Goal: Task Accomplishment & Management: Use online tool/utility

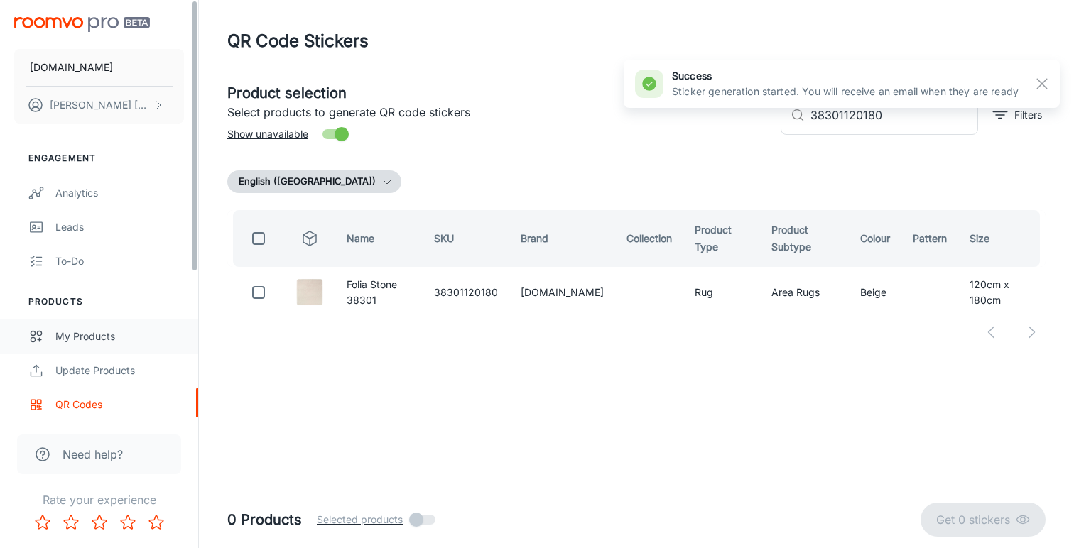
click at [90, 330] on div "My Products" at bounding box center [119, 337] width 129 height 16
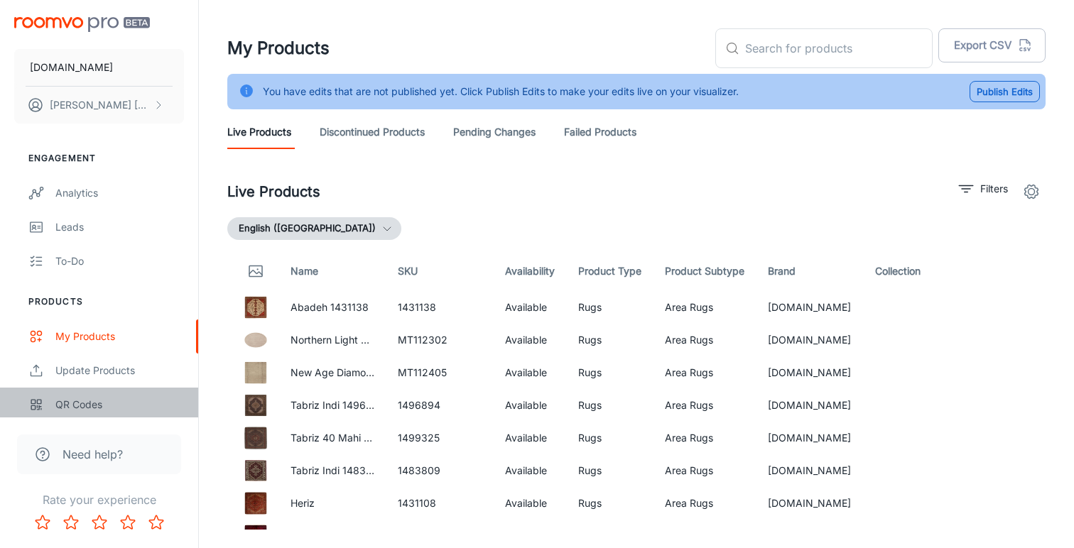
click at [69, 406] on div "QR Codes" at bounding box center [119, 405] width 129 height 16
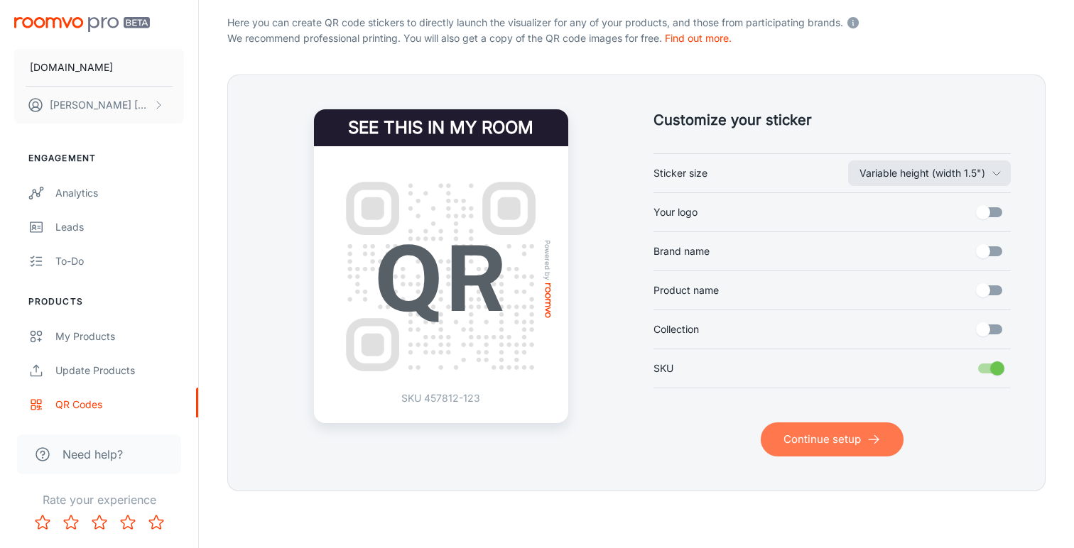
click at [806, 440] on button "Continue setup" at bounding box center [832, 440] width 143 height 34
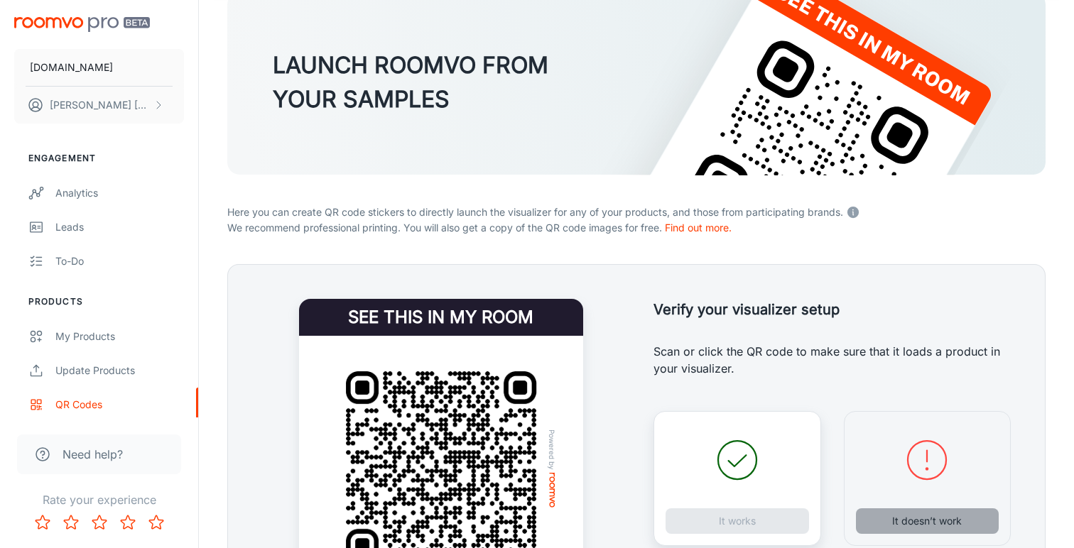
click at [901, 519] on button "It doesn’t work" at bounding box center [928, 522] width 144 height 26
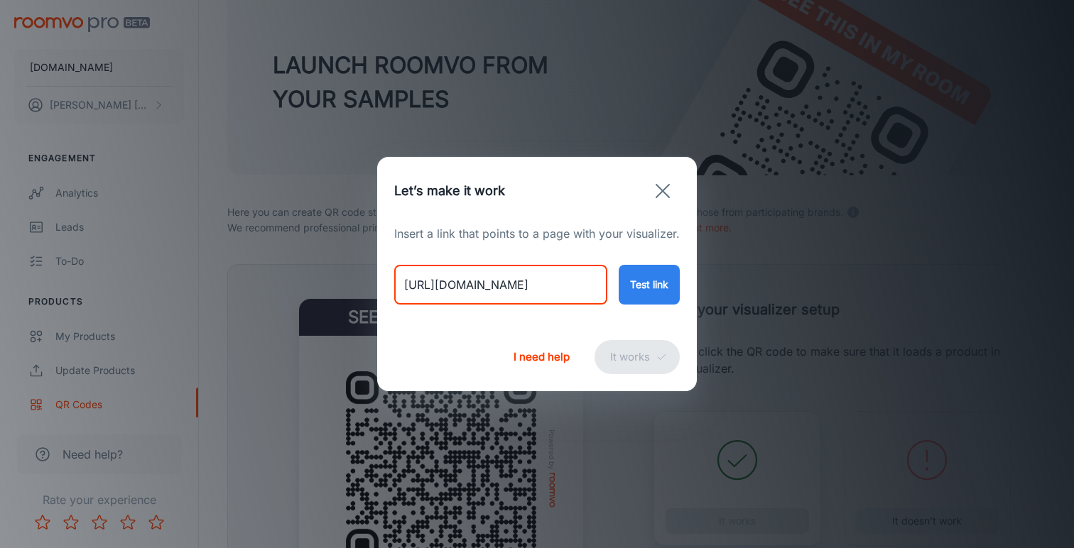
click at [548, 286] on input "[URL][DOMAIN_NAME]" at bounding box center [500, 285] width 213 height 40
paste input "wild-strawberry-tonal-38201?variant=46706186682674"
type input "[URL][DOMAIN_NAME]"
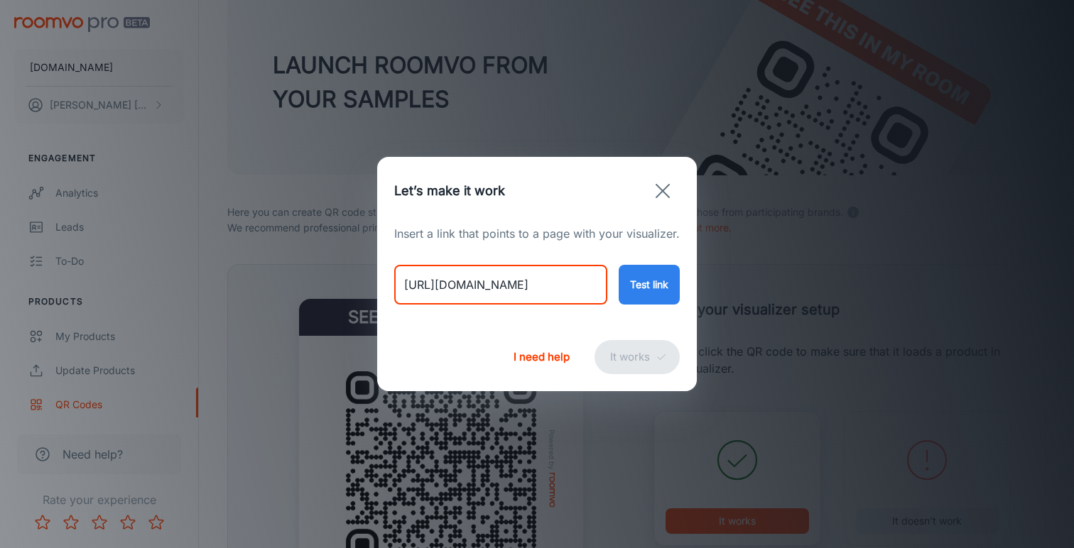
click at [629, 282] on button "Test link" at bounding box center [649, 285] width 61 height 40
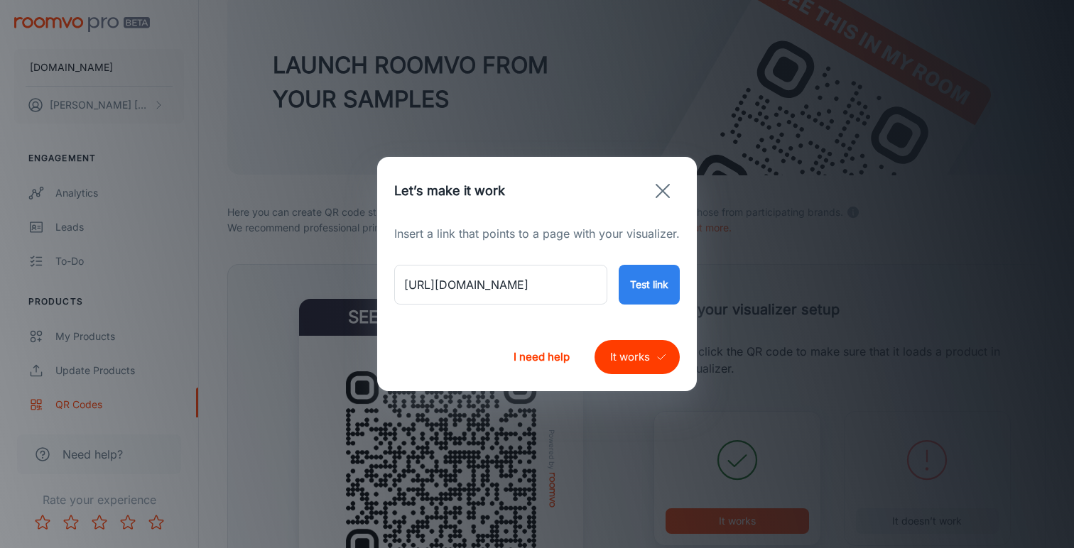
click at [634, 353] on button "It works" at bounding box center [637, 357] width 85 height 34
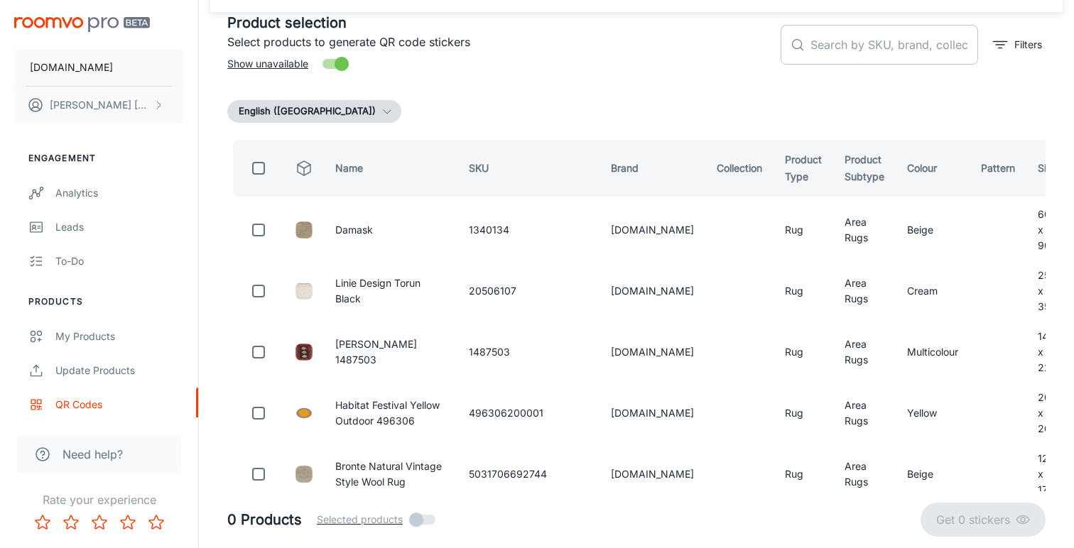
click at [838, 48] on input "text" at bounding box center [895, 45] width 168 height 40
paste input "38201120180"
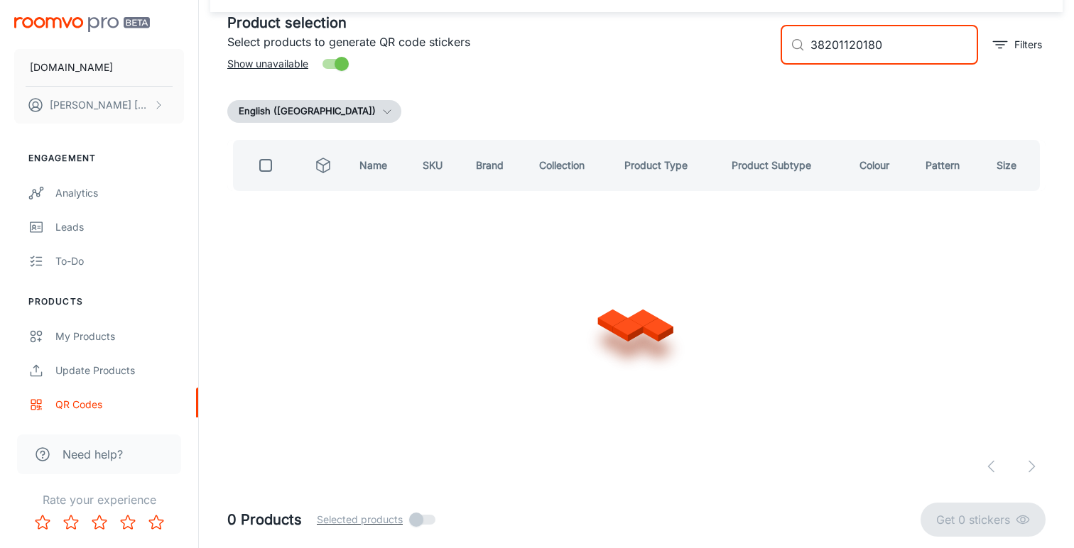
scroll to position [0, 0]
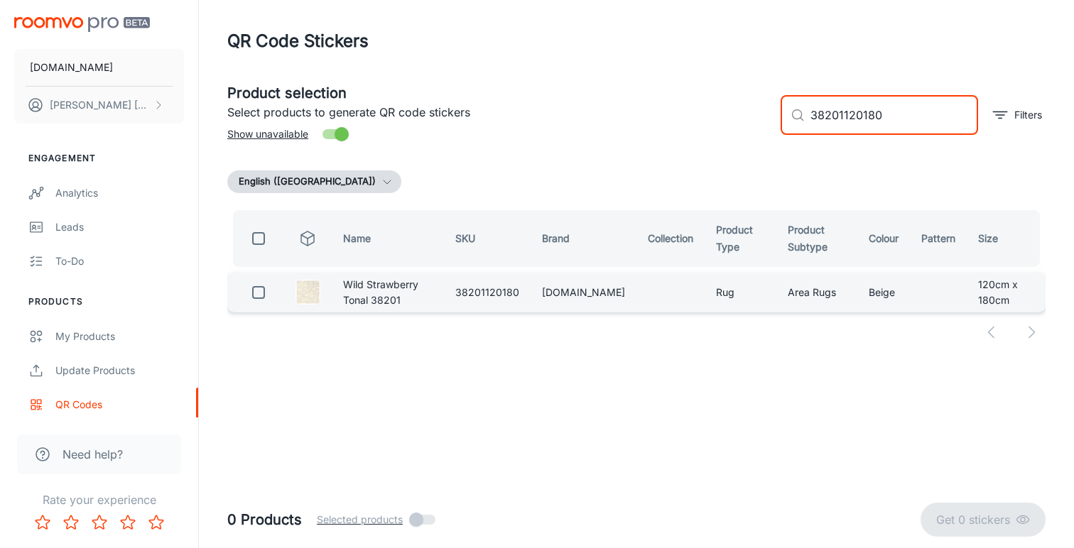
type input "38201120180"
click at [262, 288] on input "checkbox" at bounding box center [258, 292] width 28 height 28
checkbox input "true"
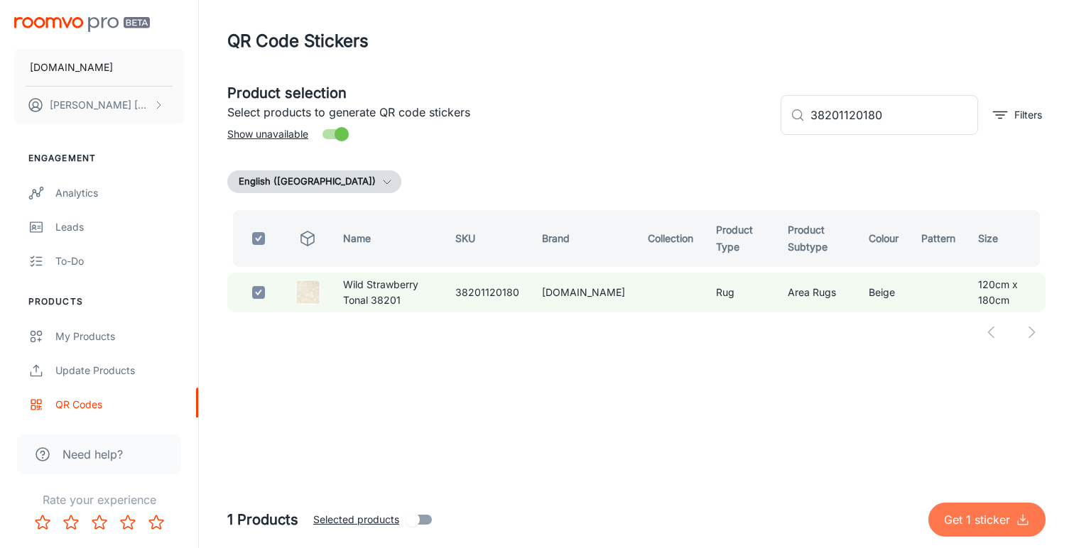
click at [963, 519] on p "Get 1 sticker" at bounding box center [980, 519] width 72 height 17
checkbox input "false"
click at [259, 297] on input "checkbox" at bounding box center [258, 292] width 28 height 28
checkbox input "true"
click at [980, 516] on p "Get 1 sticker" at bounding box center [980, 519] width 72 height 17
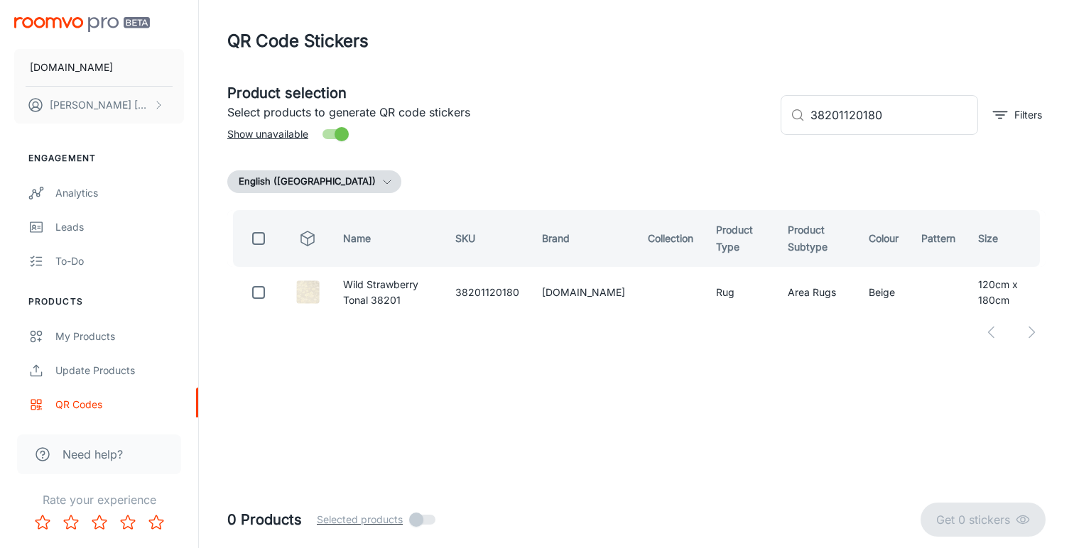
checkbox input "false"
click at [116, 334] on div "My Products" at bounding box center [119, 337] width 129 height 16
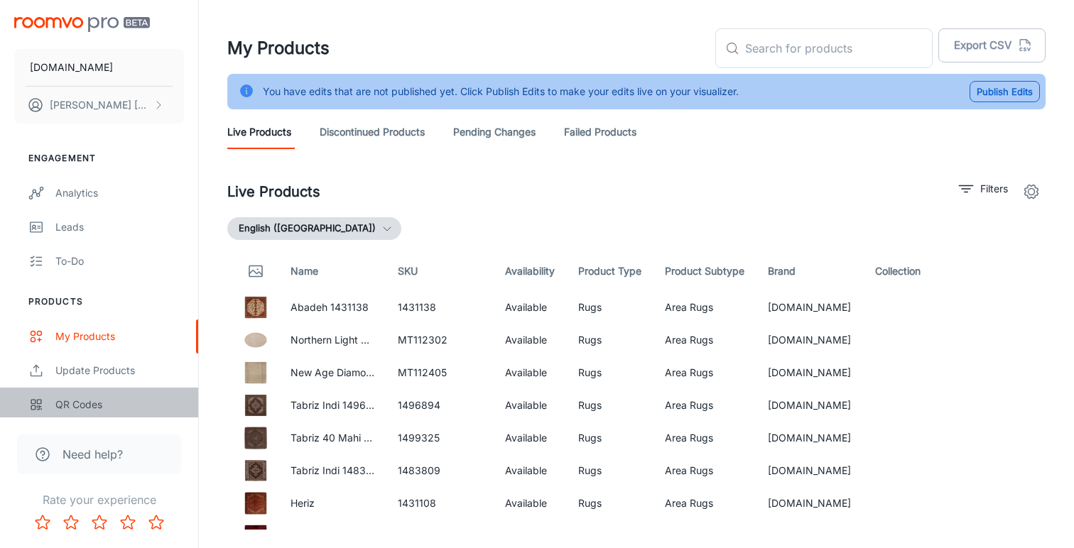
click at [109, 404] on div "QR Codes" at bounding box center [119, 405] width 129 height 16
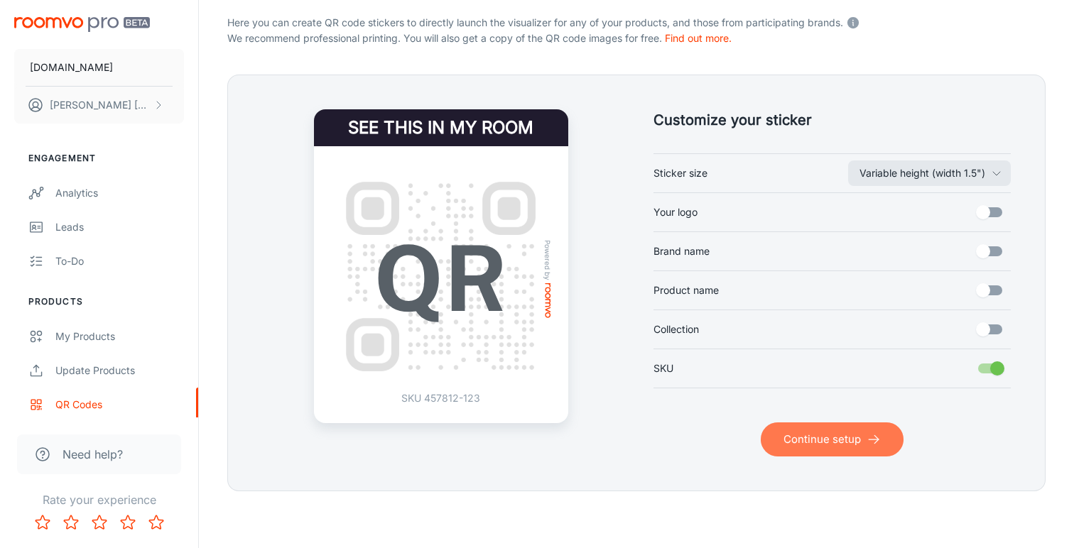
click at [798, 439] on button "Continue setup" at bounding box center [832, 440] width 143 height 34
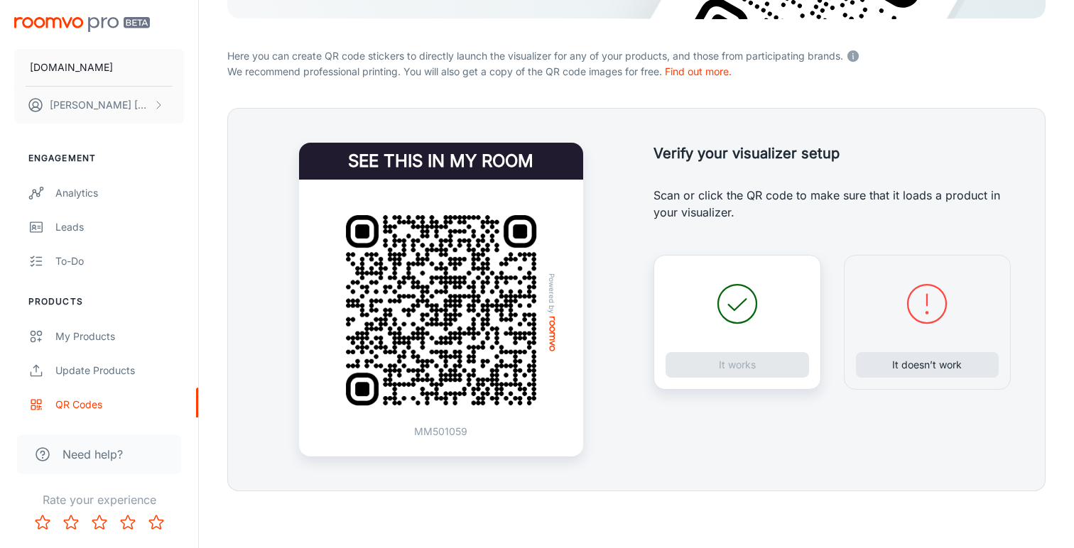
scroll to position [247, 0]
click at [895, 369] on button "It doesn’t work" at bounding box center [928, 365] width 144 height 26
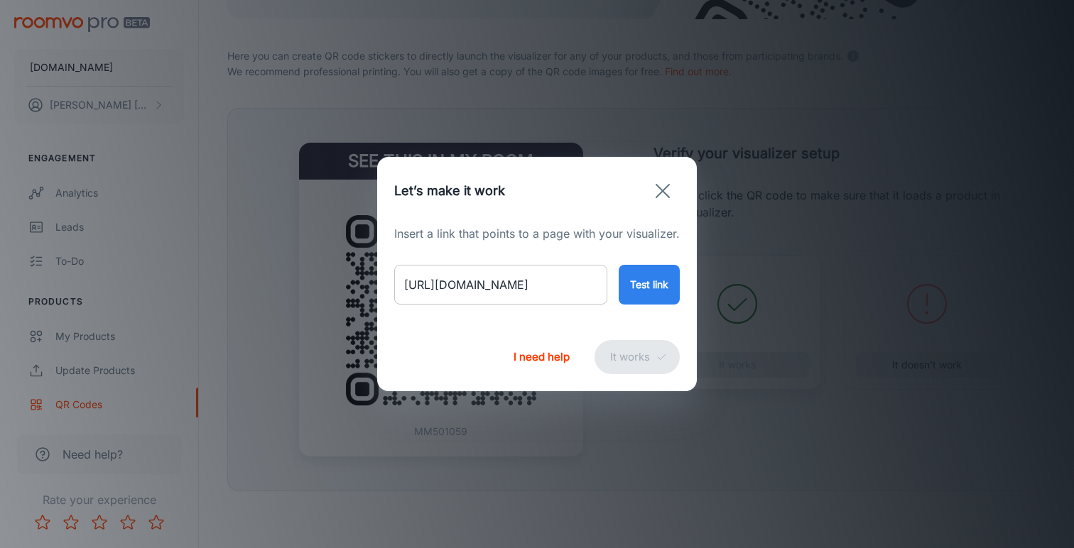
click at [536, 283] on input "[URL][DOMAIN_NAME]" at bounding box center [500, 285] width 213 height 40
paste input "rugcycled-washable-rug-clouds?variant=46706341085490"
type input "[URL][DOMAIN_NAME]"
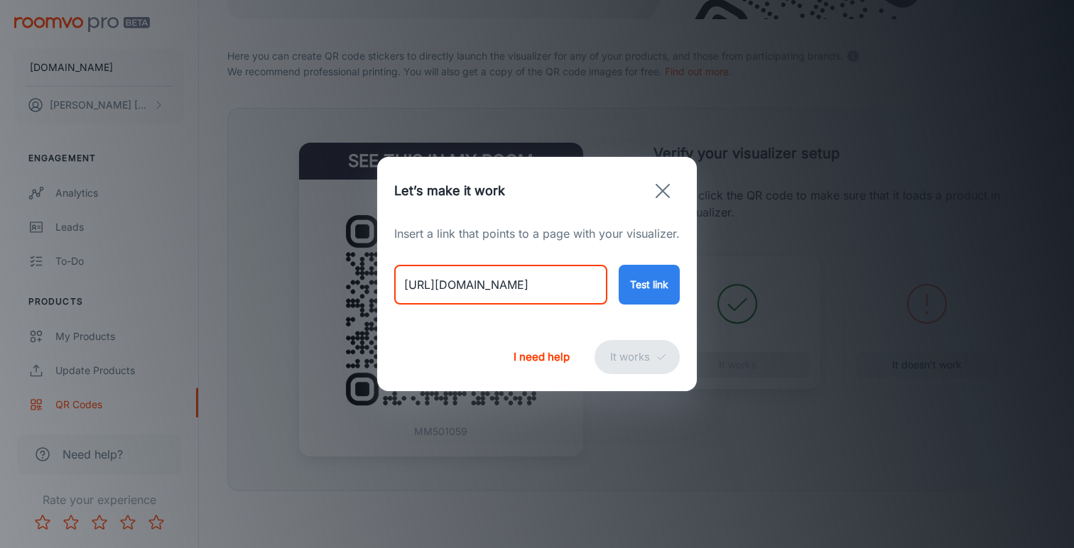
click at [644, 296] on button "Test link" at bounding box center [649, 285] width 61 height 40
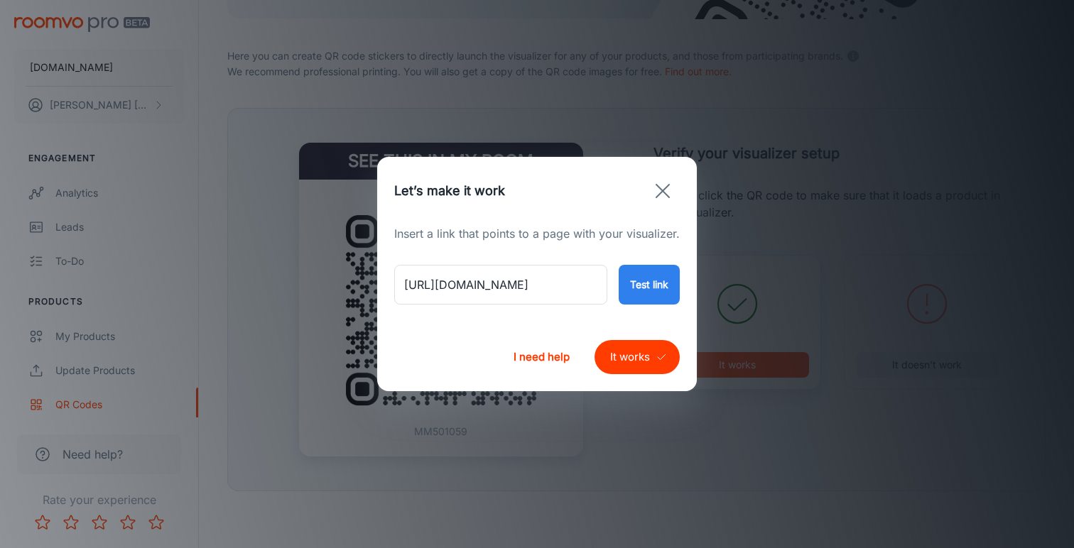
click at [619, 349] on button "It works" at bounding box center [637, 357] width 85 height 34
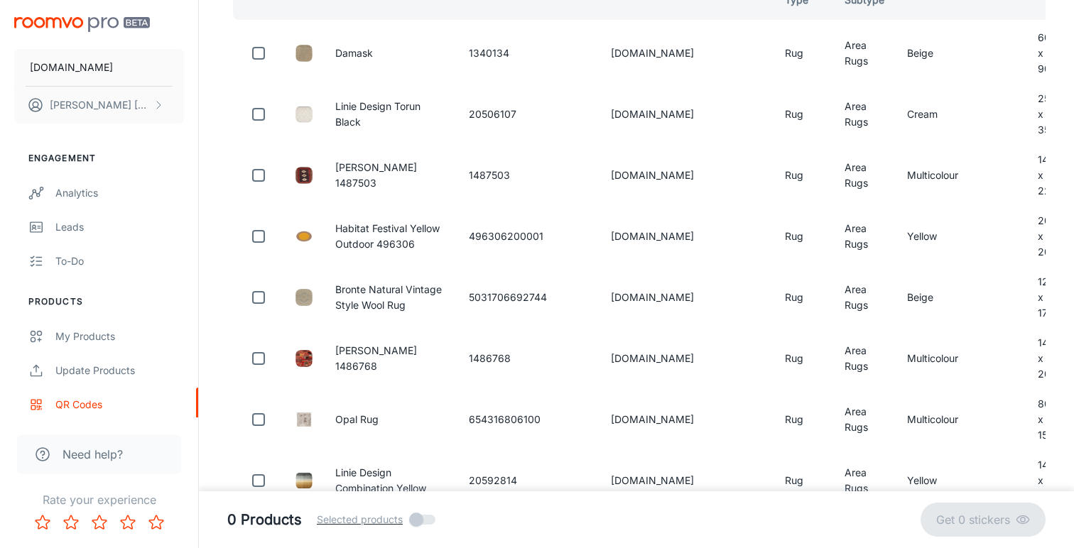
scroll to position [70, 0]
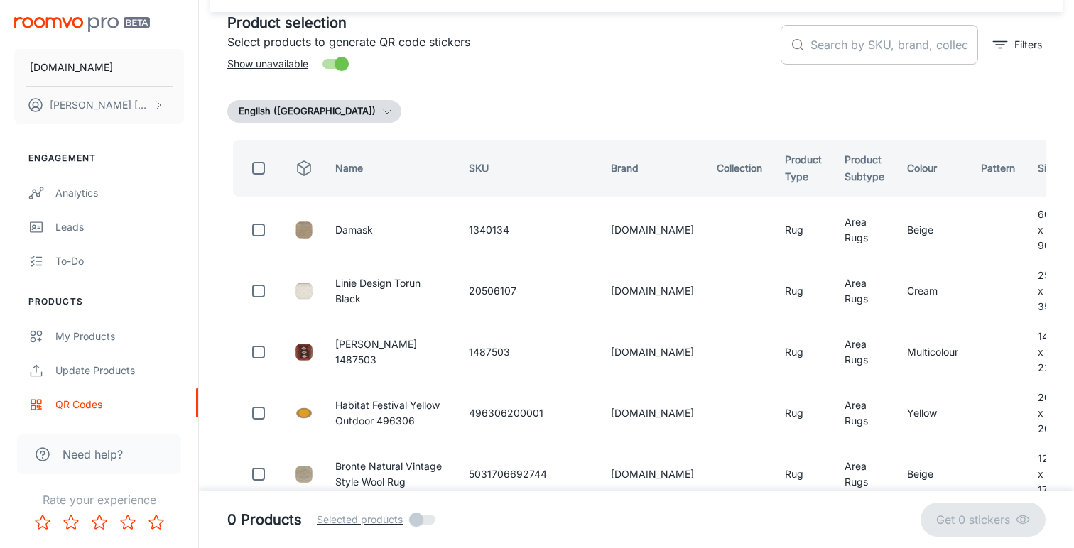
click at [845, 53] on input "text" at bounding box center [895, 45] width 168 height 40
paste input "C-RUC-CLO-M"
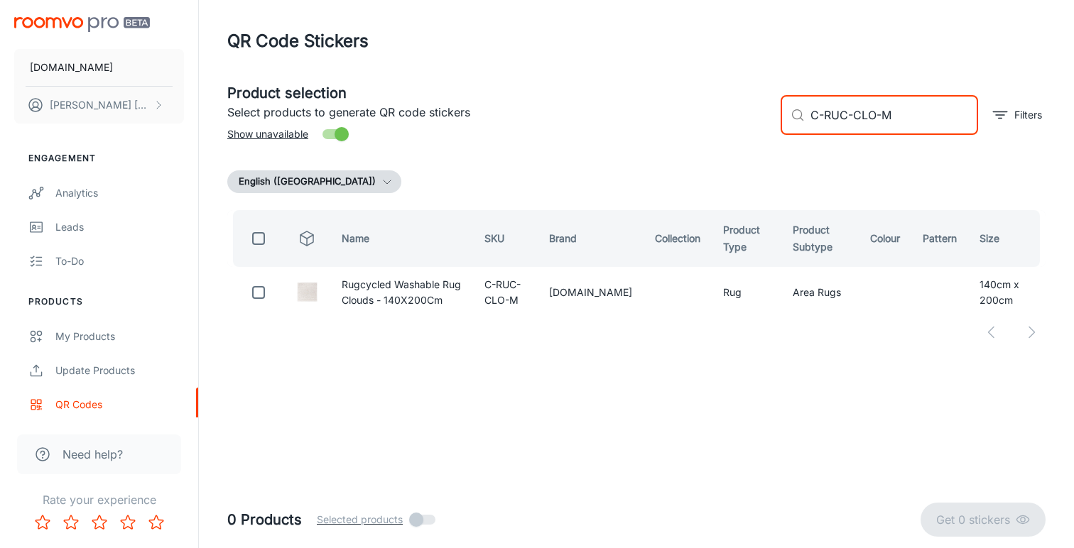
scroll to position [0, 0]
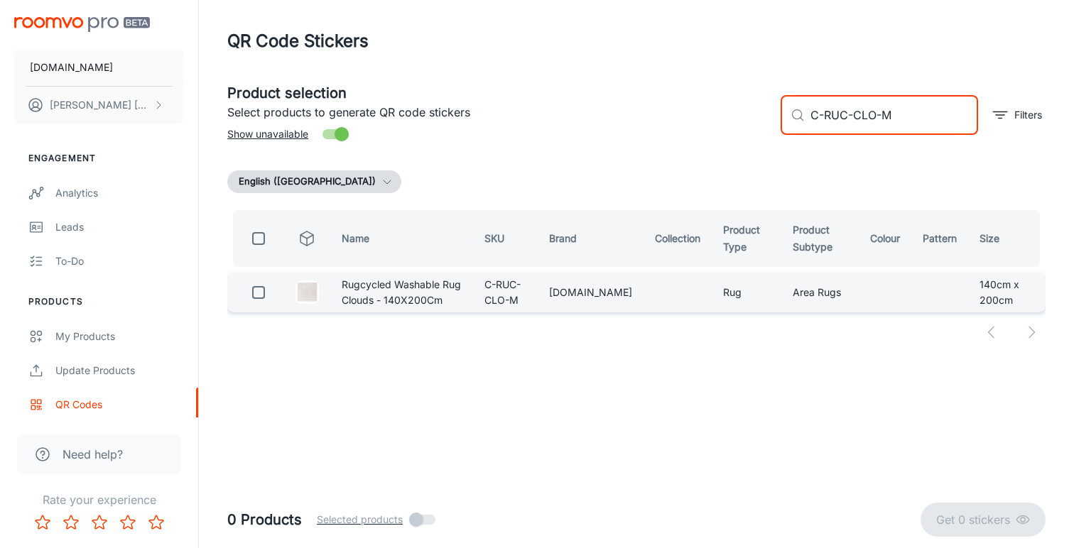
type input "C-RUC-CLO-M"
click at [260, 296] on input "checkbox" at bounding box center [258, 292] width 28 height 28
checkbox input "true"
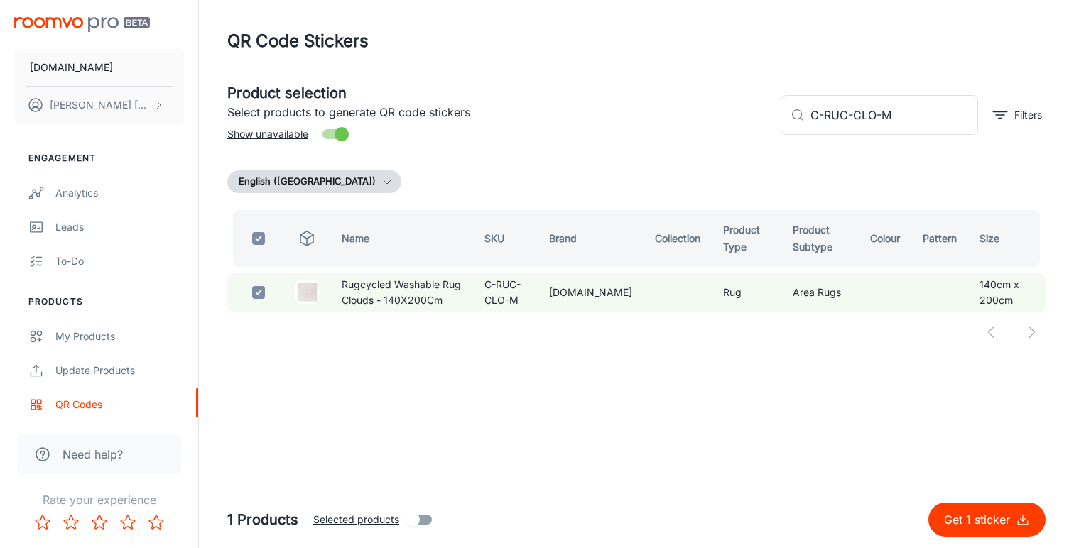
click at [991, 521] on p "Get 1 sticker" at bounding box center [980, 519] width 72 height 17
checkbox input "false"
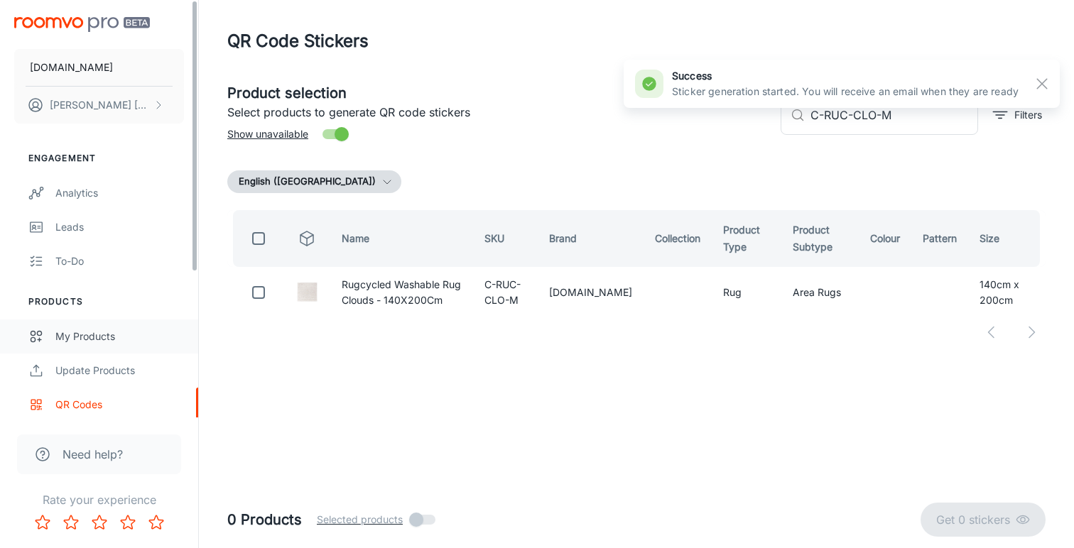
click at [94, 329] on div "My Products" at bounding box center [119, 337] width 129 height 16
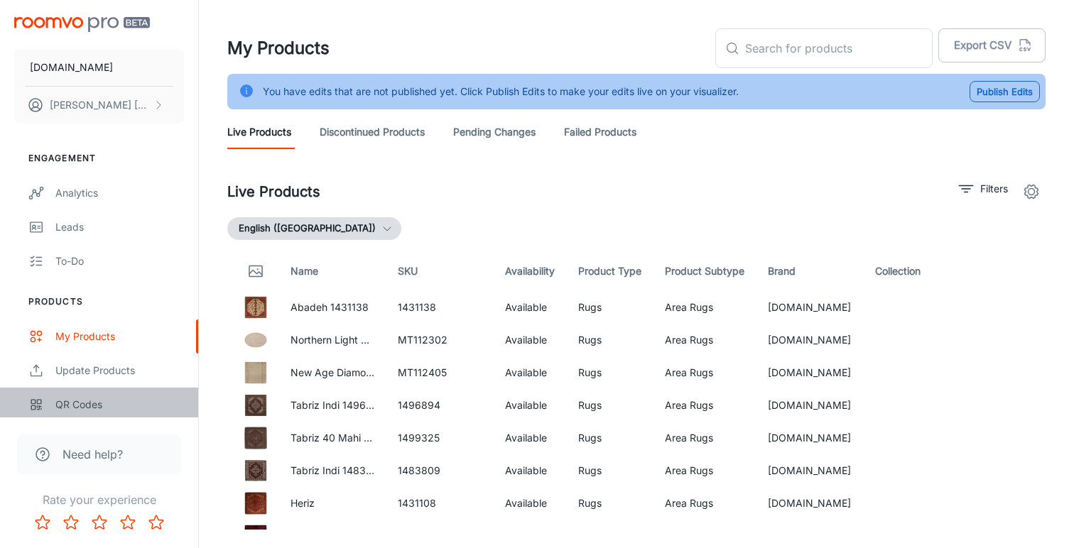
click at [74, 400] on div "QR Codes" at bounding box center [119, 405] width 129 height 16
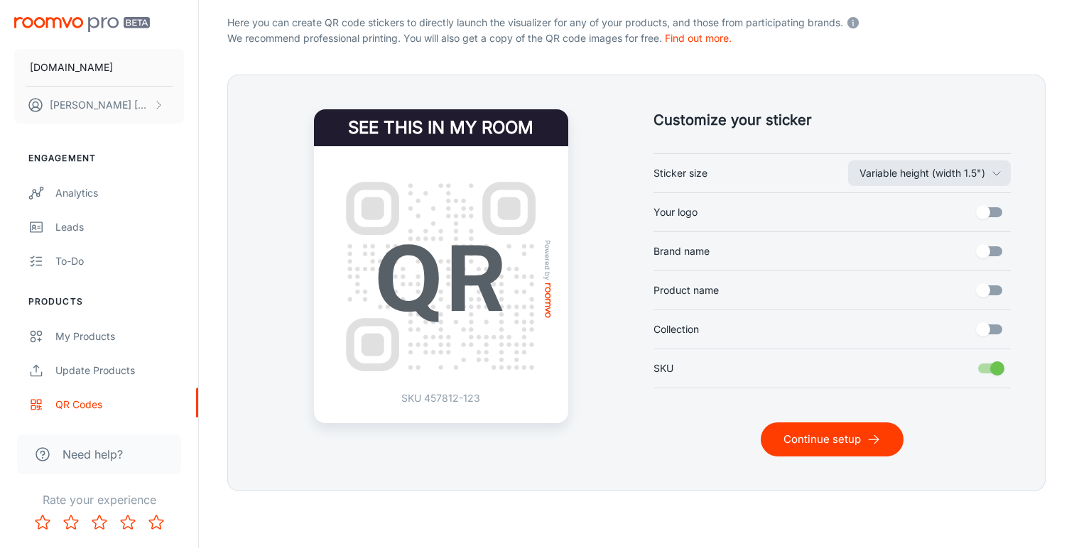
click at [865, 444] on button "Continue setup" at bounding box center [832, 440] width 143 height 34
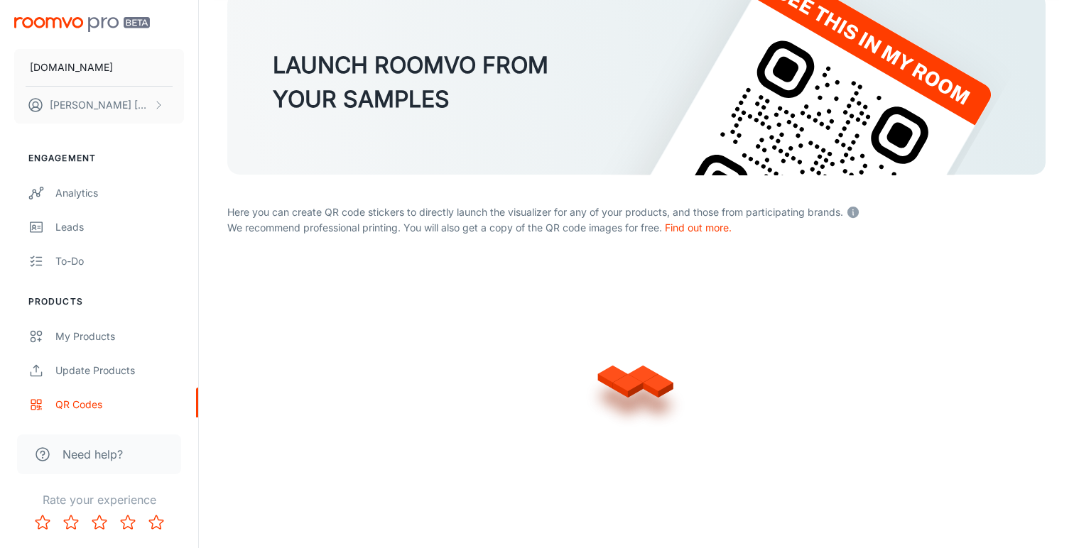
scroll to position [91, 0]
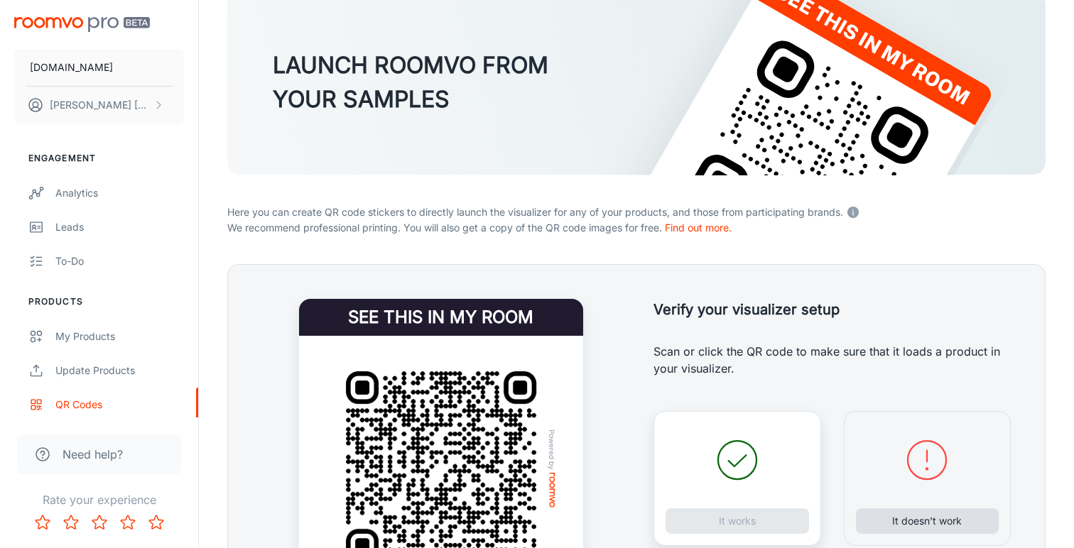
click at [931, 521] on button "It doesn’t work" at bounding box center [928, 522] width 144 height 26
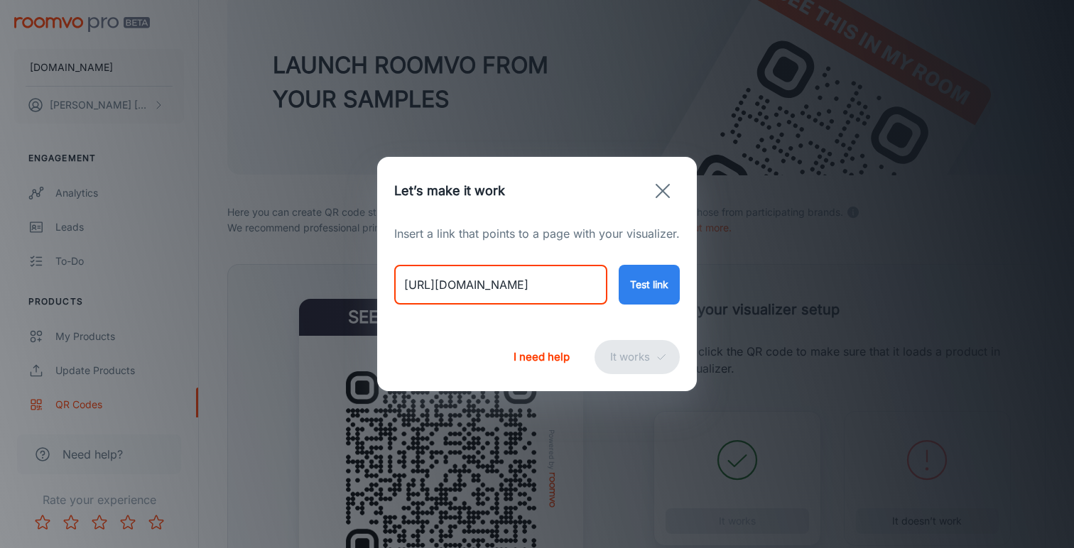
click at [548, 290] on input "[URL][DOMAIN_NAME]" at bounding box center [500, 285] width 213 height 40
paste input "round-abc-vintage-blue"
type input "[URL][DOMAIN_NAME]"
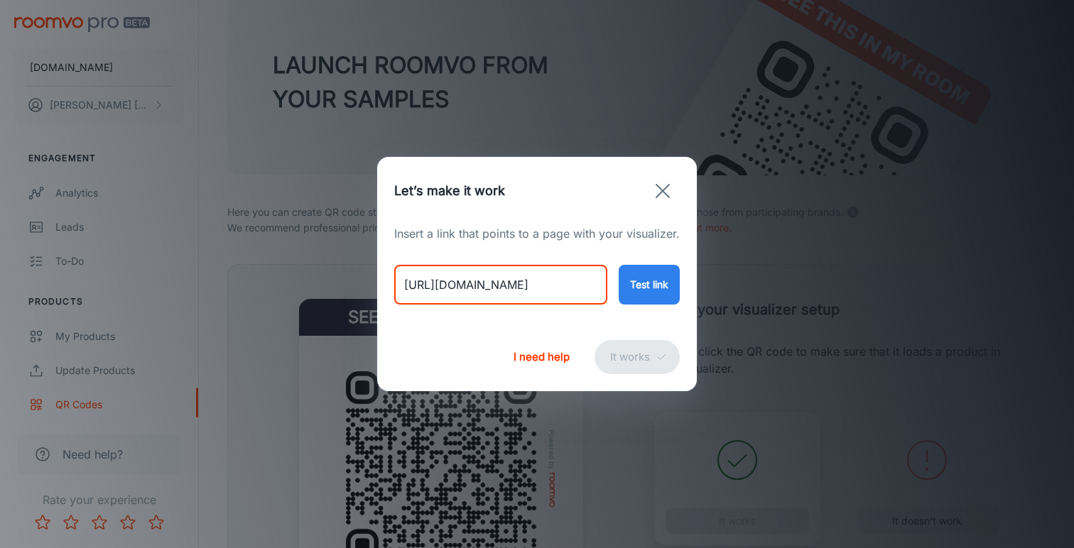
click at [659, 276] on button "Test link" at bounding box center [649, 285] width 61 height 40
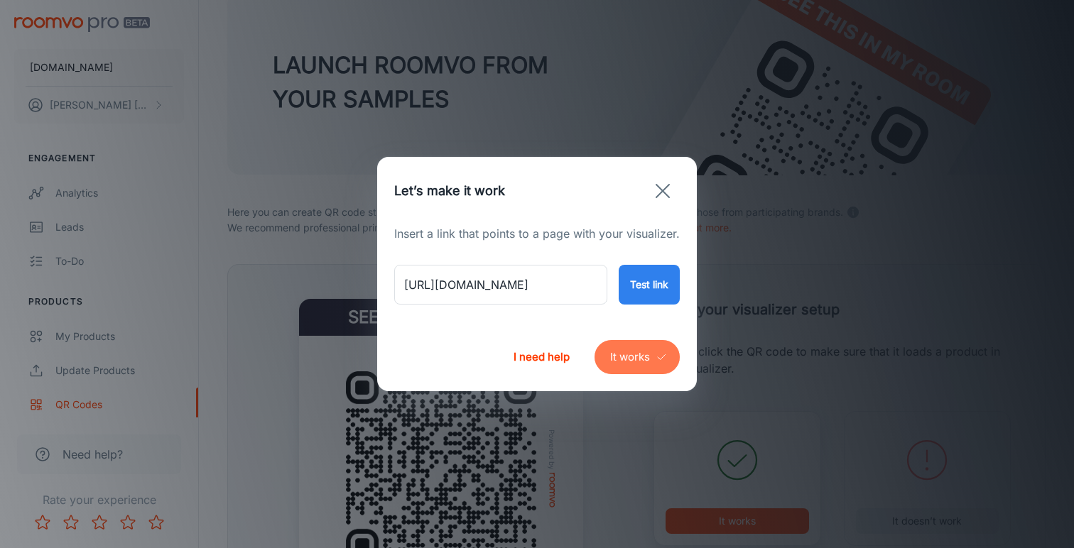
click at [624, 349] on button "It works" at bounding box center [637, 357] width 85 height 34
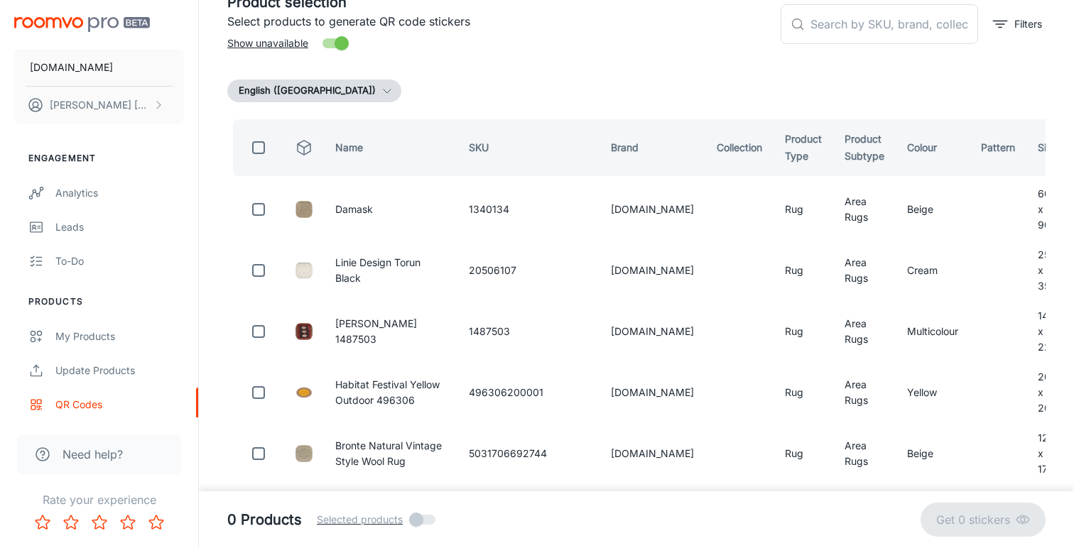
scroll to position [70, 0]
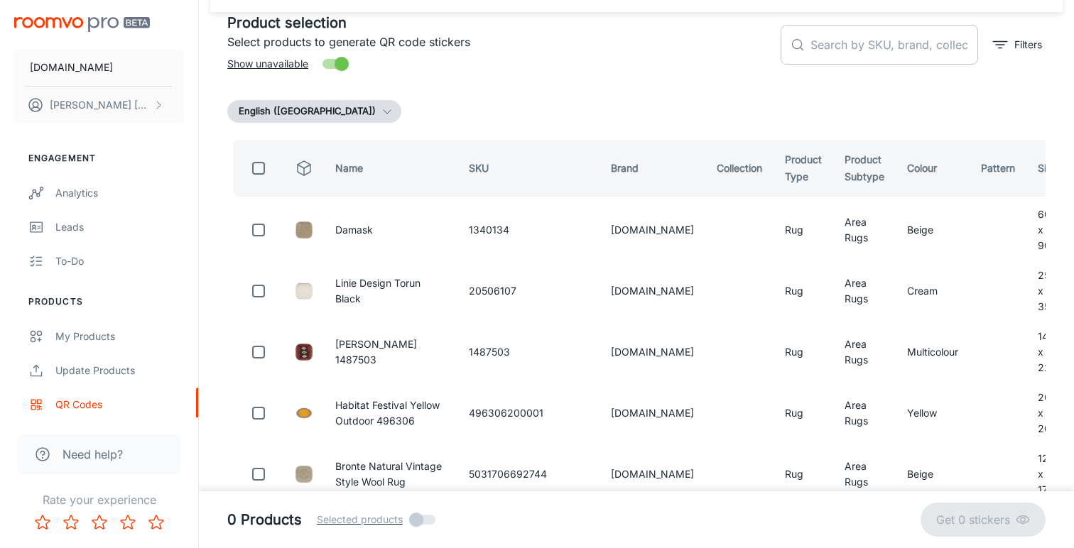
click at [825, 48] on input "text" at bounding box center [895, 45] width 168 height 40
paste input "C-ABC-VBN"
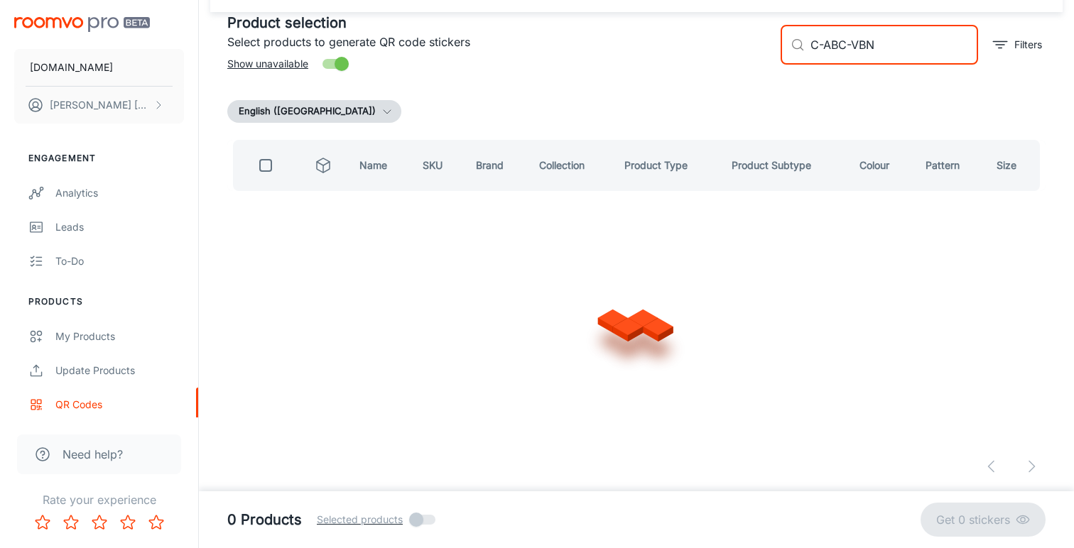
scroll to position [0, 0]
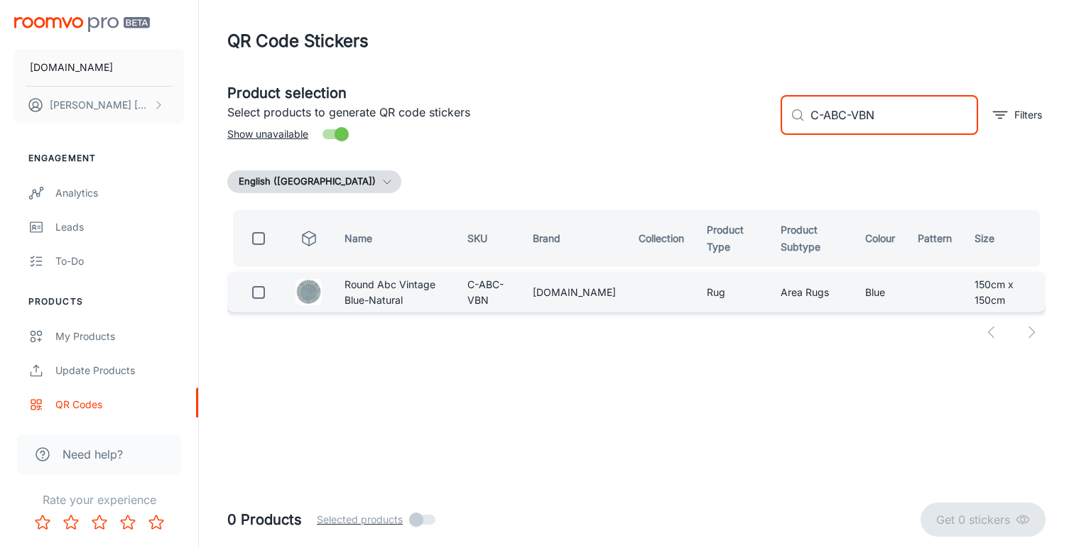
type input "C-ABC-VBN"
click at [261, 291] on input "checkbox" at bounding box center [258, 292] width 28 height 28
checkbox input "true"
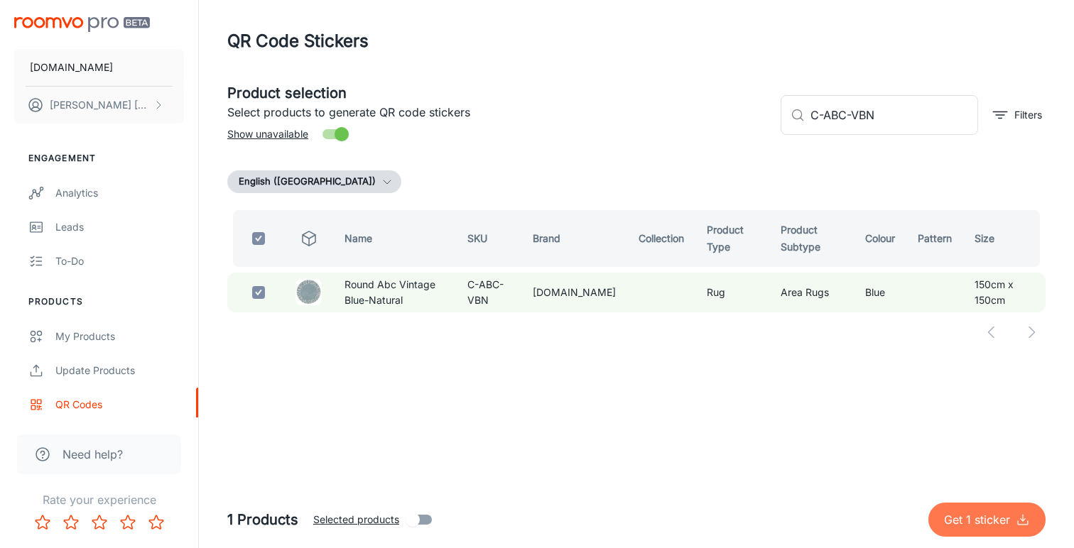
click at [983, 512] on p "Get 1 sticker" at bounding box center [980, 519] width 72 height 17
checkbox input "false"
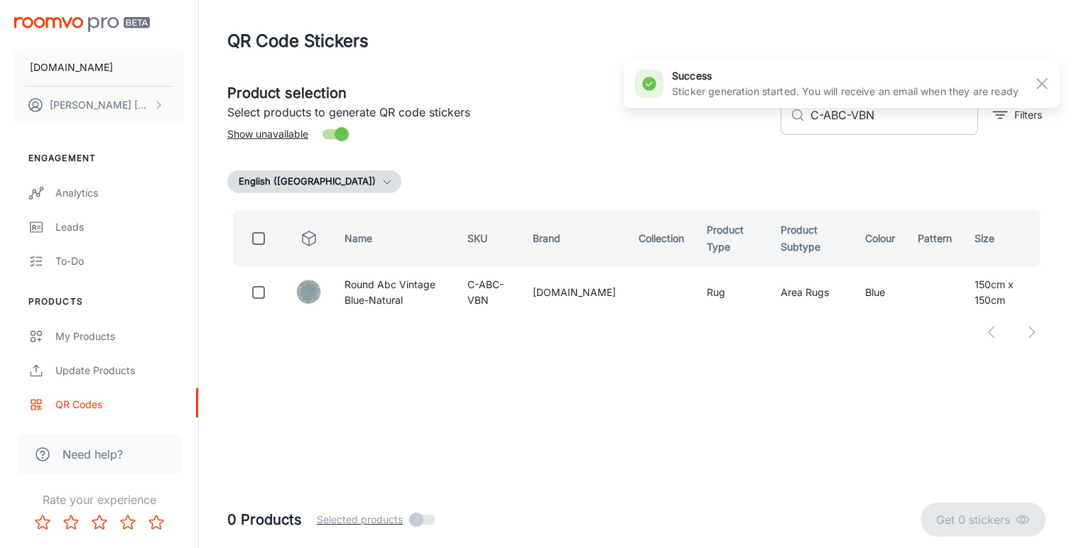
click at [850, 112] on input "C-ABC-VBN" at bounding box center [895, 115] width 168 height 40
paste input "654316808265"
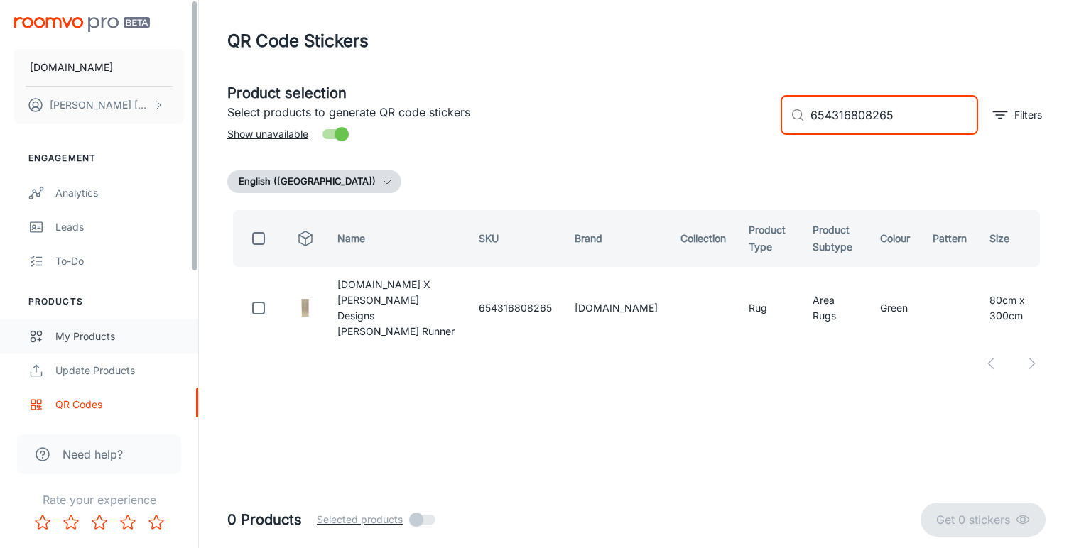
type input "654316808265"
click at [80, 332] on div "My Products" at bounding box center [119, 337] width 129 height 16
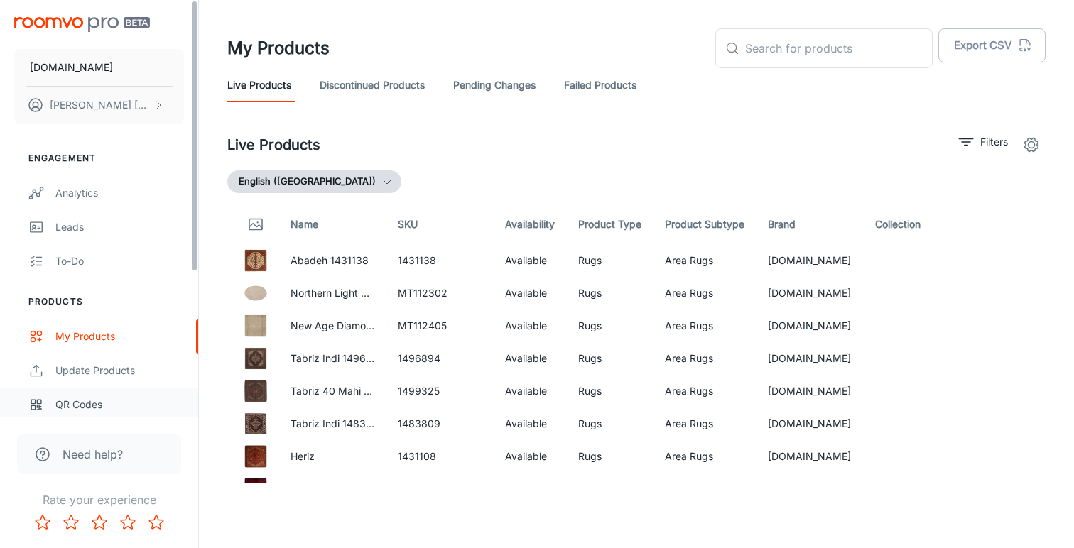
click at [88, 404] on div "QR Codes" at bounding box center [119, 405] width 129 height 16
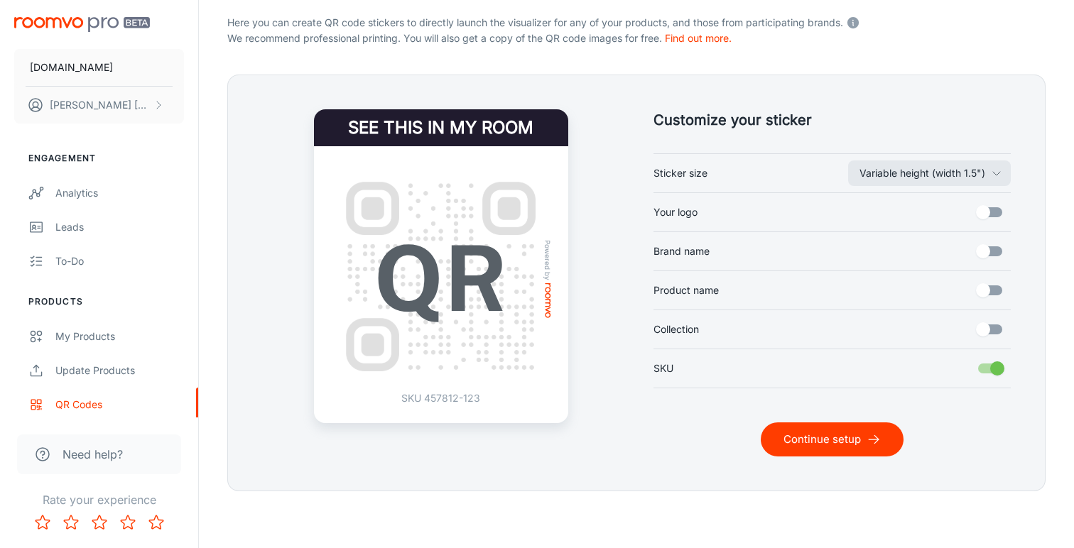
click at [813, 438] on button "Continue setup" at bounding box center [832, 440] width 143 height 34
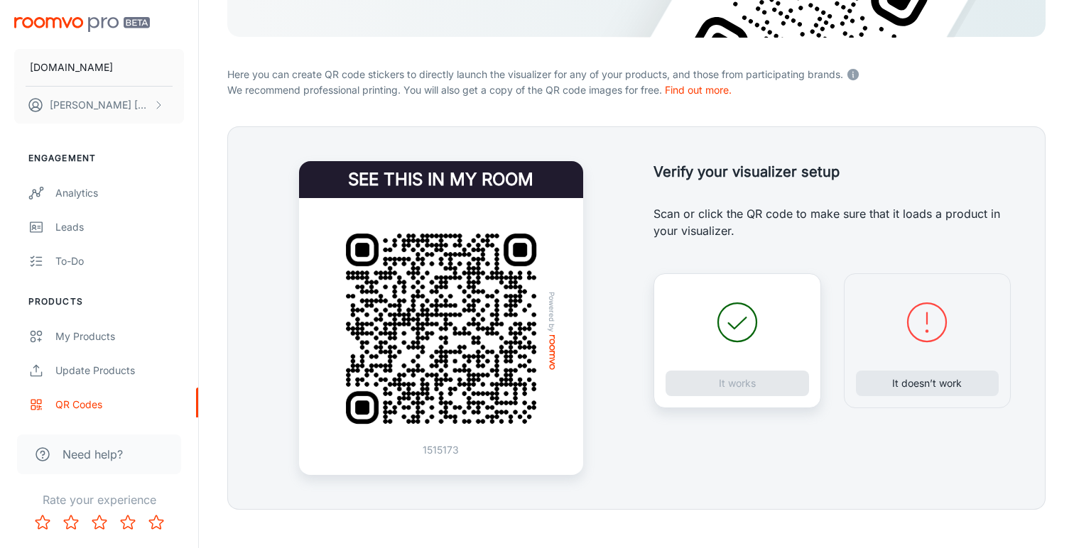
scroll to position [237, 0]
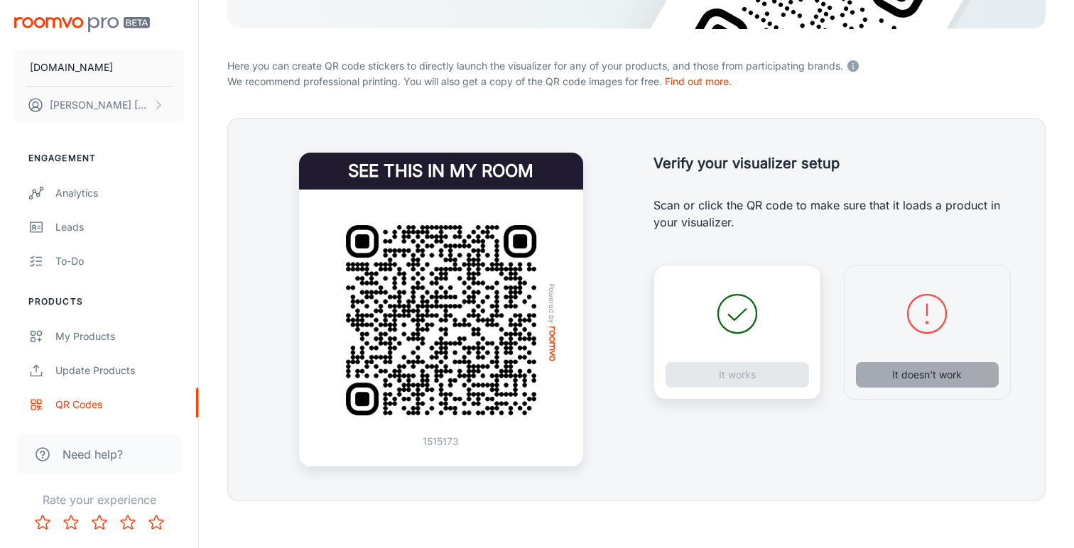
click at [921, 379] on button "It doesn’t work" at bounding box center [928, 375] width 144 height 26
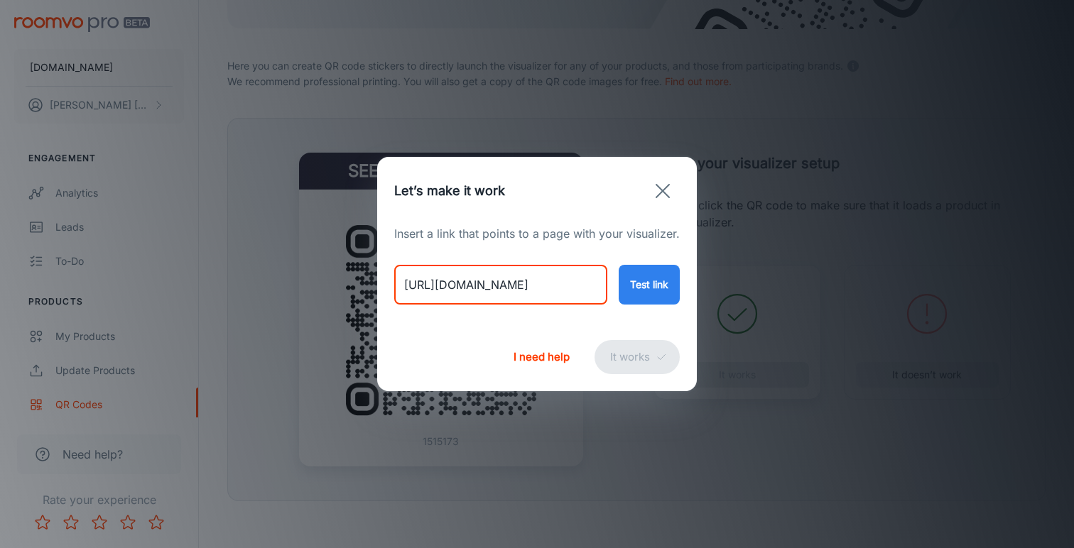
click at [568, 291] on input "[URL][DOMAIN_NAME]" at bounding box center [500, 285] width 213 height 40
paste input "[PERSON_NAME]-designs-ogham-[PERSON_NAME]-runner"
type input "[URL][DOMAIN_NAME][PERSON_NAME][PERSON_NAME]"
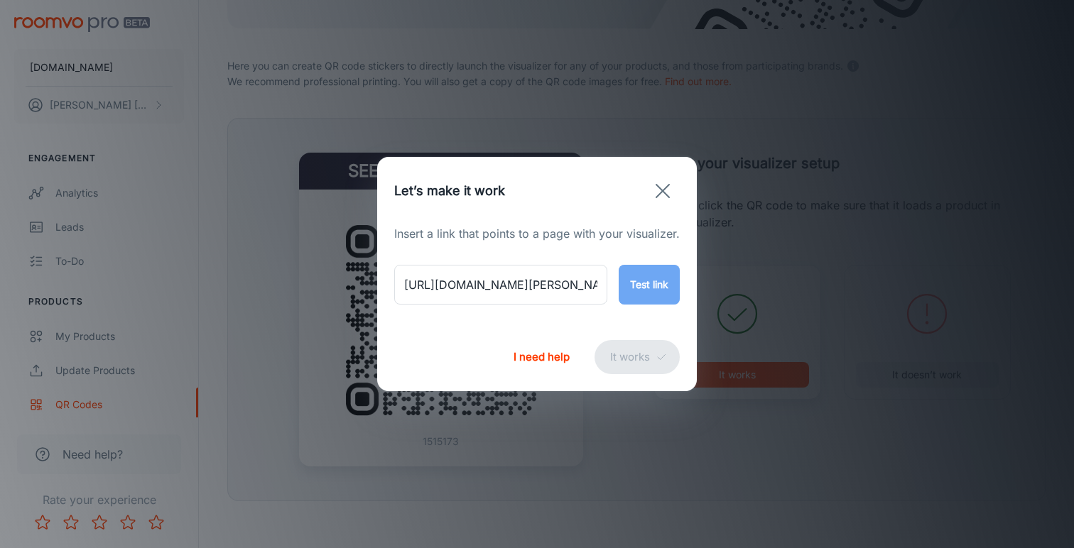
click at [642, 294] on button "Test link" at bounding box center [649, 285] width 61 height 40
click at [614, 354] on button "It works" at bounding box center [637, 357] width 85 height 34
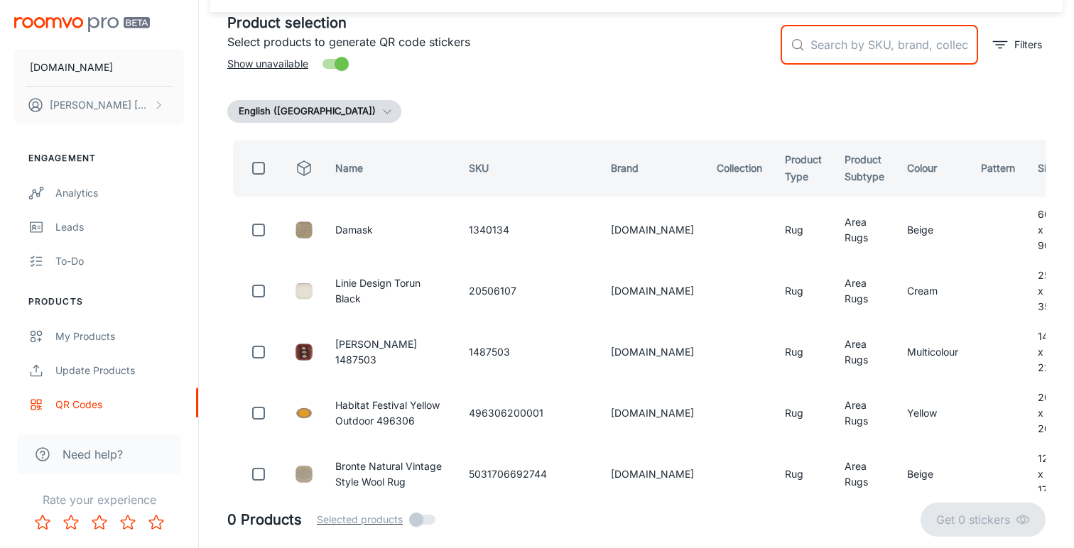
click at [853, 42] on input "text" at bounding box center [895, 45] width 168 height 40
paste input "654316808265"
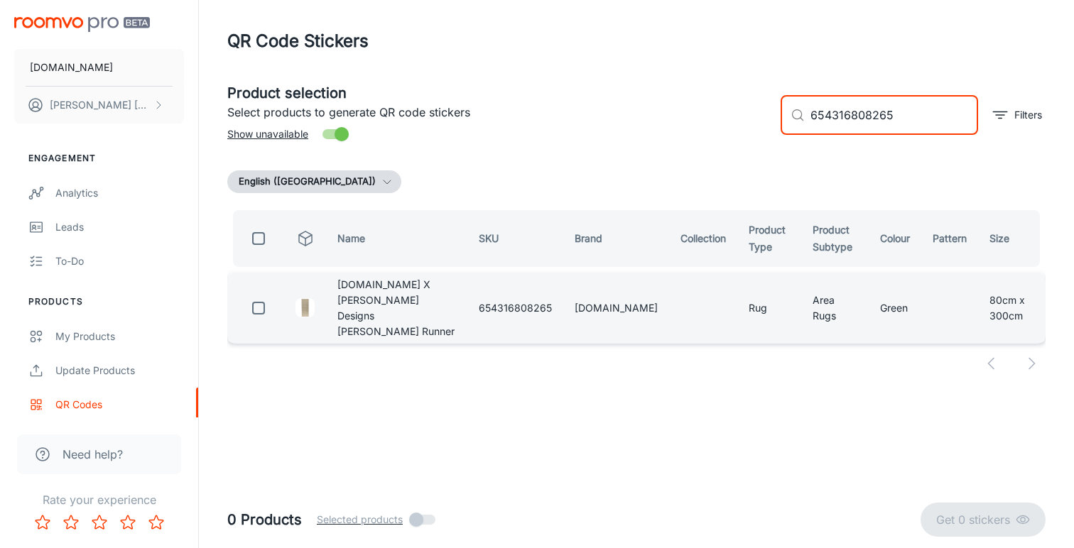
type input "654316808265"
click at [261, 299] on input "checkbox" at bounding box center [258, 308] width 28 height 28
checkbox input "true"
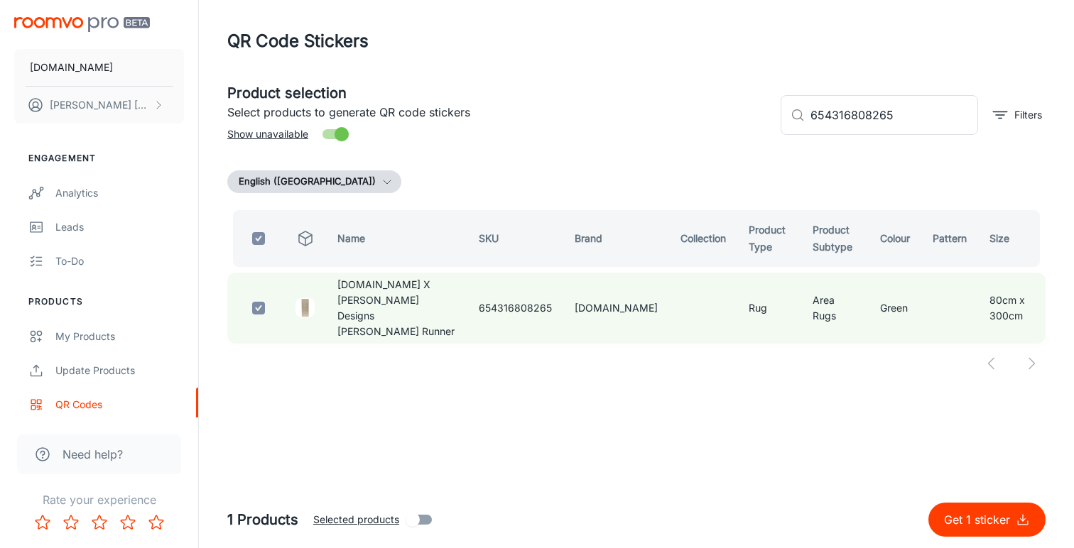
click at [951, 516] on p "Get 1 sticker" at bounding box center [980, 519] width 72 height 17
checkbox input "false"
